Goal: Transaction & Acquisition: Download file/media

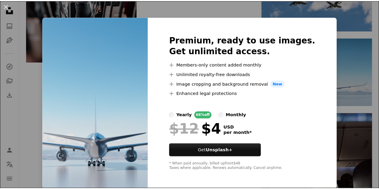
scroll to position [3, 0]
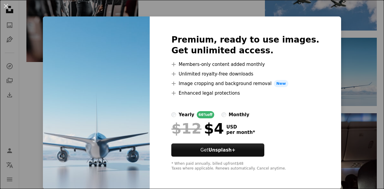
click at [342, 95] on div "An X shape Premium, ready to use images. Get unlimited access. A plus sign Memb…" at bounding box center [192, 94] width 384 height 189
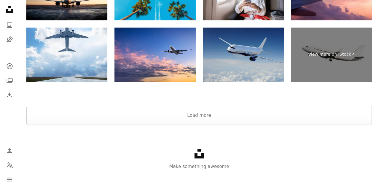
scroll to position [1169, 0]
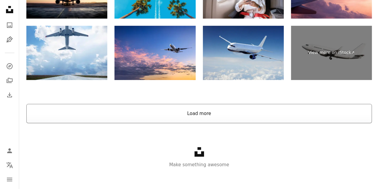
click at [206, 112] on button "Load more" at bounding box center [199, 113] width 346 height 19
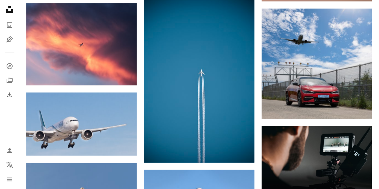
scroll to position [1918, 0]
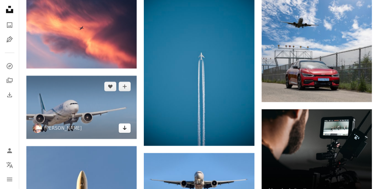
click at [125, 128] on icon "Arrow pointing down" at bounding box center [124, 127] width 5 height 7
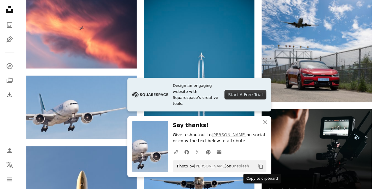
click at [261, 166] on icon "Copy content" at bounding box center [260, 166] width 5 height 5
click at [264, 122] on icon "button" at bounding box center [265, 122] width 4 height 4
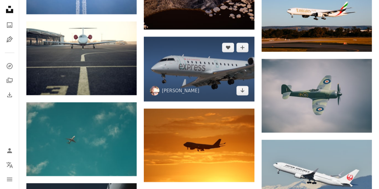
scroll to position [2997, 0]
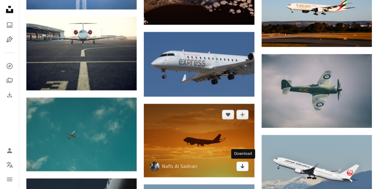
click at [243, 167] on icon "Download" at bounding box center [242, 166] width 4 height 4
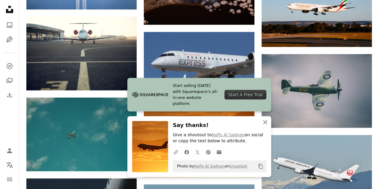
click at [266, 121] on icon "button" at bounding box center [265, 122] width 4 height 4
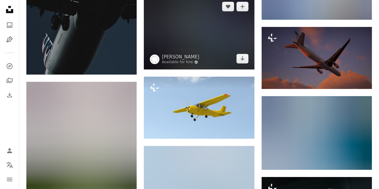
scroll to position [3297, 0]
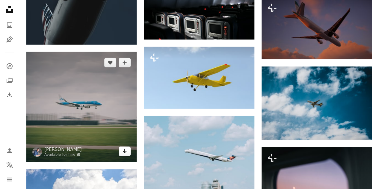
click at [124, 151] on icon "Arrow pointing down" at bounding box center [124, 150] width 5 height 7
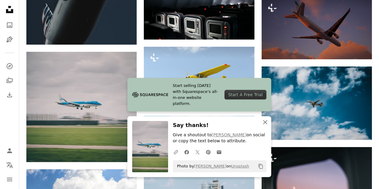
click at [265, 123] on icon "button" at bounding box center [265, 122] width 4 height 4
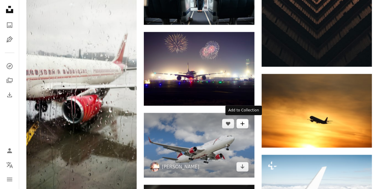
scroll to position [4316, 0]
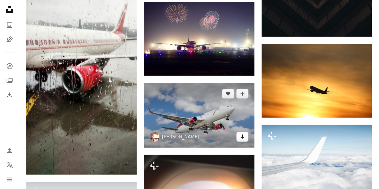
click at [243, 135] on icon "Arrow pointing down" at bounding box center [242, 136] width 5 height 7
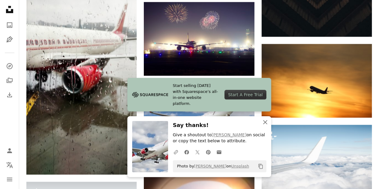
click at [266, 123] on icon "An X shape" at bounding box center [265, 122] width 7 height 7
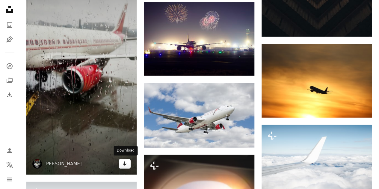
click at [126, 162] on icon "Arrow pointing down" at bounding box center [124, 163] width 5 height 7
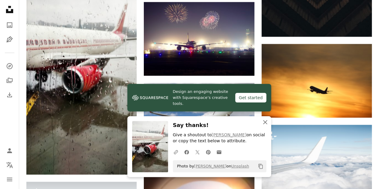
click at [265, 123] on icon "An X shape" at bounding box center [265, 122] width 7 height 7
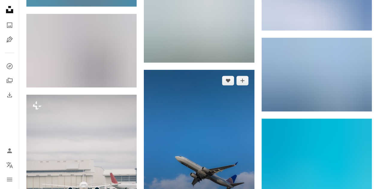
scroll to position [4675, 0]
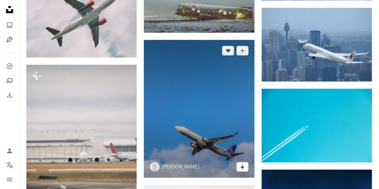
click at [242, 166] on icon "Arrow pointing down" at bounding box center [242, 166] width 5 height 7
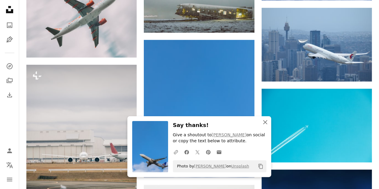
click at [266, 122] on icon "An X shape" at bounding box center [265, 122] width 7 height 7
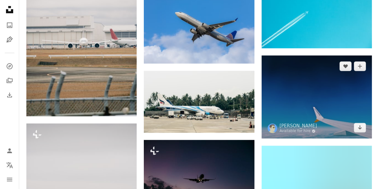
scroll to position [4795, 0]
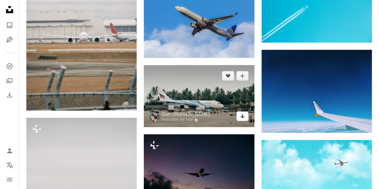
click at [242, 114] on icon "Download" at bounding box center [242, 116] width 4 height 4
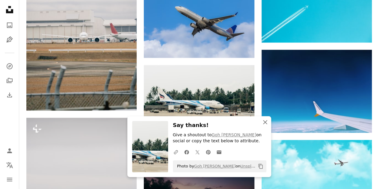
click at [265, 123] on icon "button" at bounding box center [265, 122] width 4 height 4
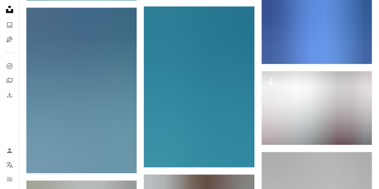
scroll to position [7553, 0]
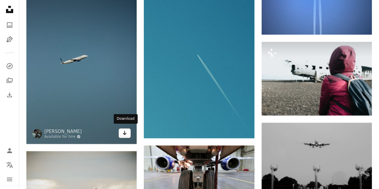
click at [125, 132] on icon "Download" at bounding box center [125, 133] width 4 height 4
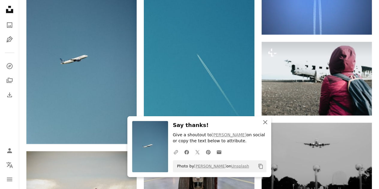
click at [263, 121] on icon "button" at bounding box center [265, 122] width 4 height 4
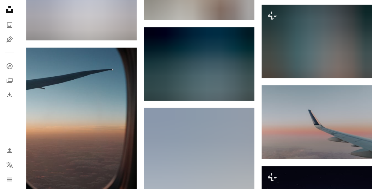
scroll to position [7882, 0]
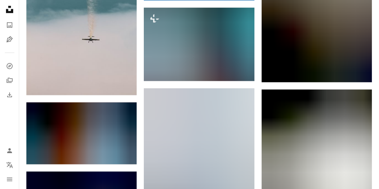
scroll to position [8721, 0]
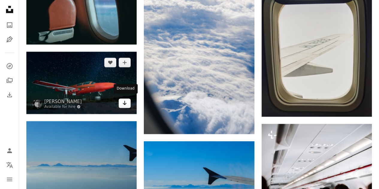
click at [124, 101] on icon "Arrow pointing down" at bounding box center [124, 103] width 5 height 7
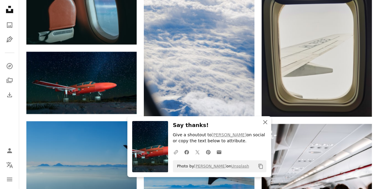
click at [264, 121] on icon "button" at bounding box center [265, 122] width 4 height 4
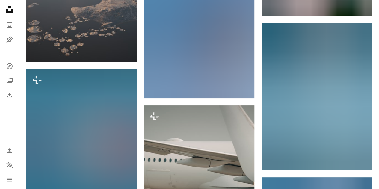
scroll to position [9141, 0]
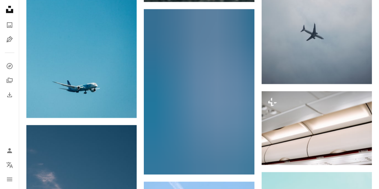
scroll to position [9740, 0]
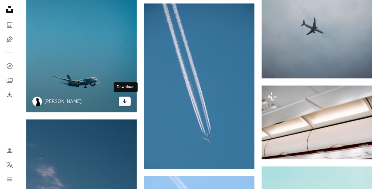
click at [124, 99] on icon "Arrow pointing down" at bounding box center [124, 101] width 5 height 7
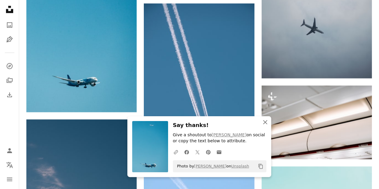
click at [264, 122] on icon "button" at bounding box center [265, 122] width 4 height 4
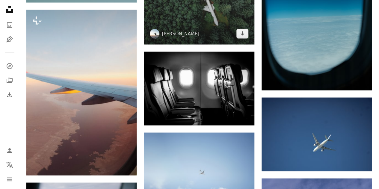
scroll to position [13127, 0]
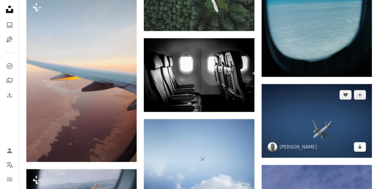
click at [358, 144] on icon "Arrow pointing down" at bounding box center [360, 146] width 5 height 7
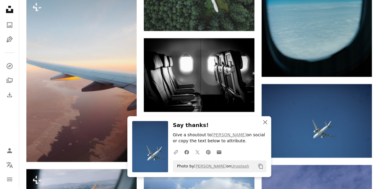
click at [263, 121] on icon "An X shape" at bounding box center [265, 122] width 7 height 7
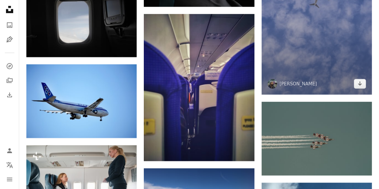
scroll to position [13427, 0]
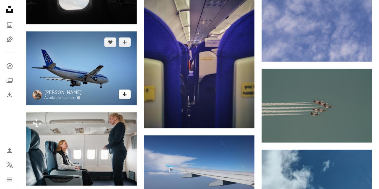
click at [125, 91] on icon "Arrow pointing down" at bounding box center [124, 94] width 5 height 7
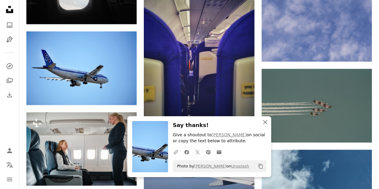
click at [263, 122] on icon "An X shape" at bounding box center [265, 122] width 7 height 7
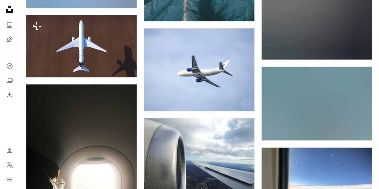
scroll to position [14596, 0]
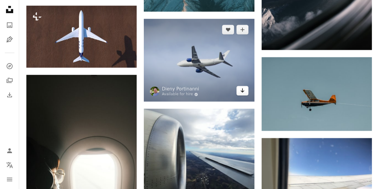
click at [243, 87] on icon "Arrow pointing down" at bounding box center [242, 90] width 5 height 7
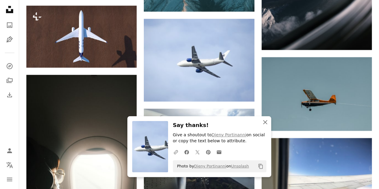
click at [264, 121] on icon "An X shape" at bounding box center [265, 122] width 7 height 7
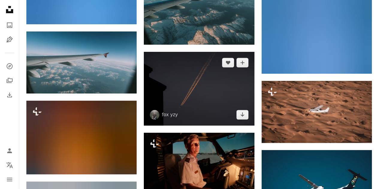
scroll to position [14895, 0]
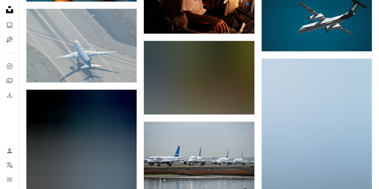
scroll to position [15075, 0]
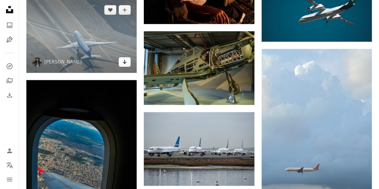
click at [125, 60] on icon "Arrow pointing down" at bounding box center [124, 61] width 5 height 7
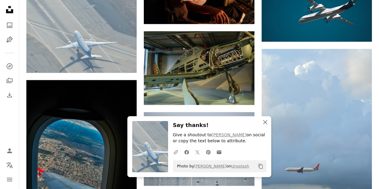
click at [264, 122] on icon "button" at bounding box center [265, 122] width 4 height 4
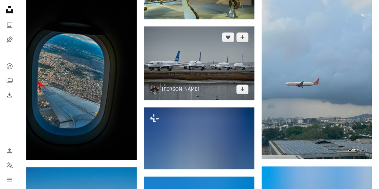
scroll to position [15165, 0]
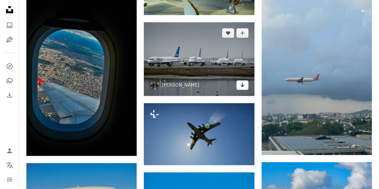
click at [243, 83] on icon "Download" at bounding box center [242, 85] width 4 height 4
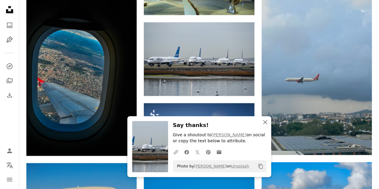
click at [265, 124] on icon "An X shape" at bounding box center [265, 122] width 7 height 7
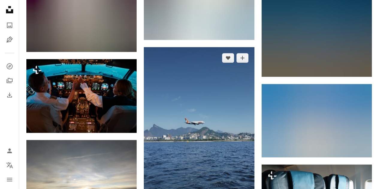
scroll to position [17593, 0]
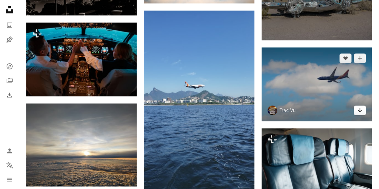
click at [361, 106] on icon "Arrow pointing down" at bounding box center [360, 109] width 5 height 7
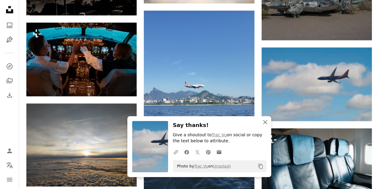
click at [264, 121] on icon "button" at bounding box center [265, 122] width 4 height 4
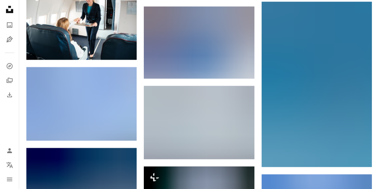
scroll to position [17802, 0]
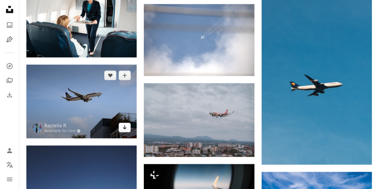
click at [125, 125] on icon "Download" at bounding box center [125, 127] width 4 height 4
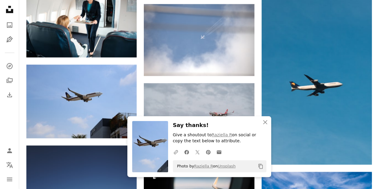
click at [266, 123] on icon "button" at bounding box center [265, 122] width 4 height 4
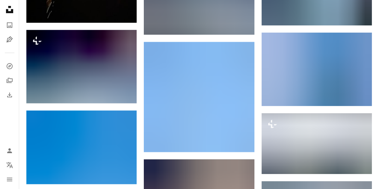
scroll to position [20380, 0]
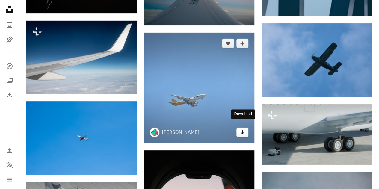
click at [240, 130] on icon "Download" at bounding box center [242, 132] width 4 height 4
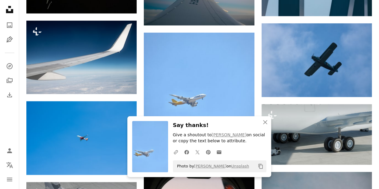
click at [265, 123] on icon "button" at bounding box center [265, 122] width 4 height 4
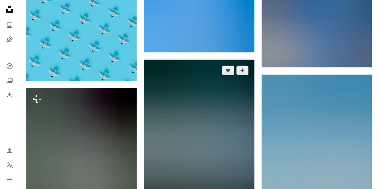
scroll to position [26194, 0]
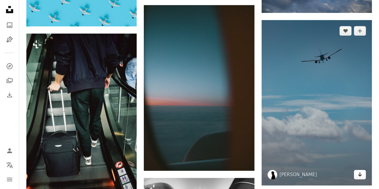
click at [361, 171] on icon "Arrow pointing down" at bounding box center [360, 174] width 5 height 7
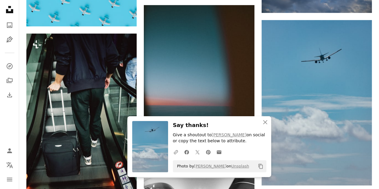
click at [266, 120] on icon "An X shape" at bounding box center [265, 122] width 7 height 7
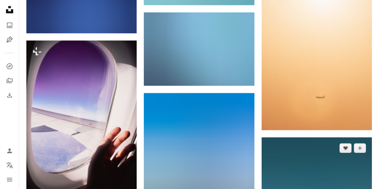
scroll to position [26584, 0]
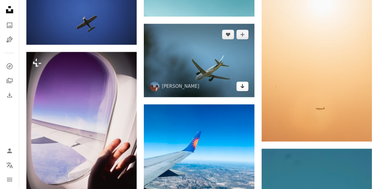
click at [241, 82] on icon "Arrow pointing down" at bounding box center [242, 85] width 5 height 7
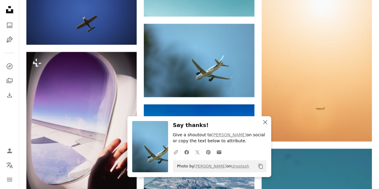
click at [264, 121] on icon "An X shape" at bounding box center [265, 122] width 7 height 7
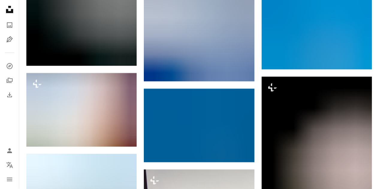
scroll to position [26913, 0]
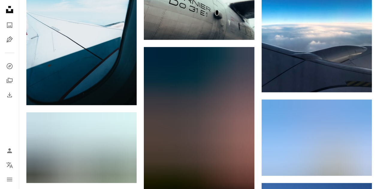
scroll to position [32997, 0]
